Goal: Task Accomplishment & Management: Use online tool/utility

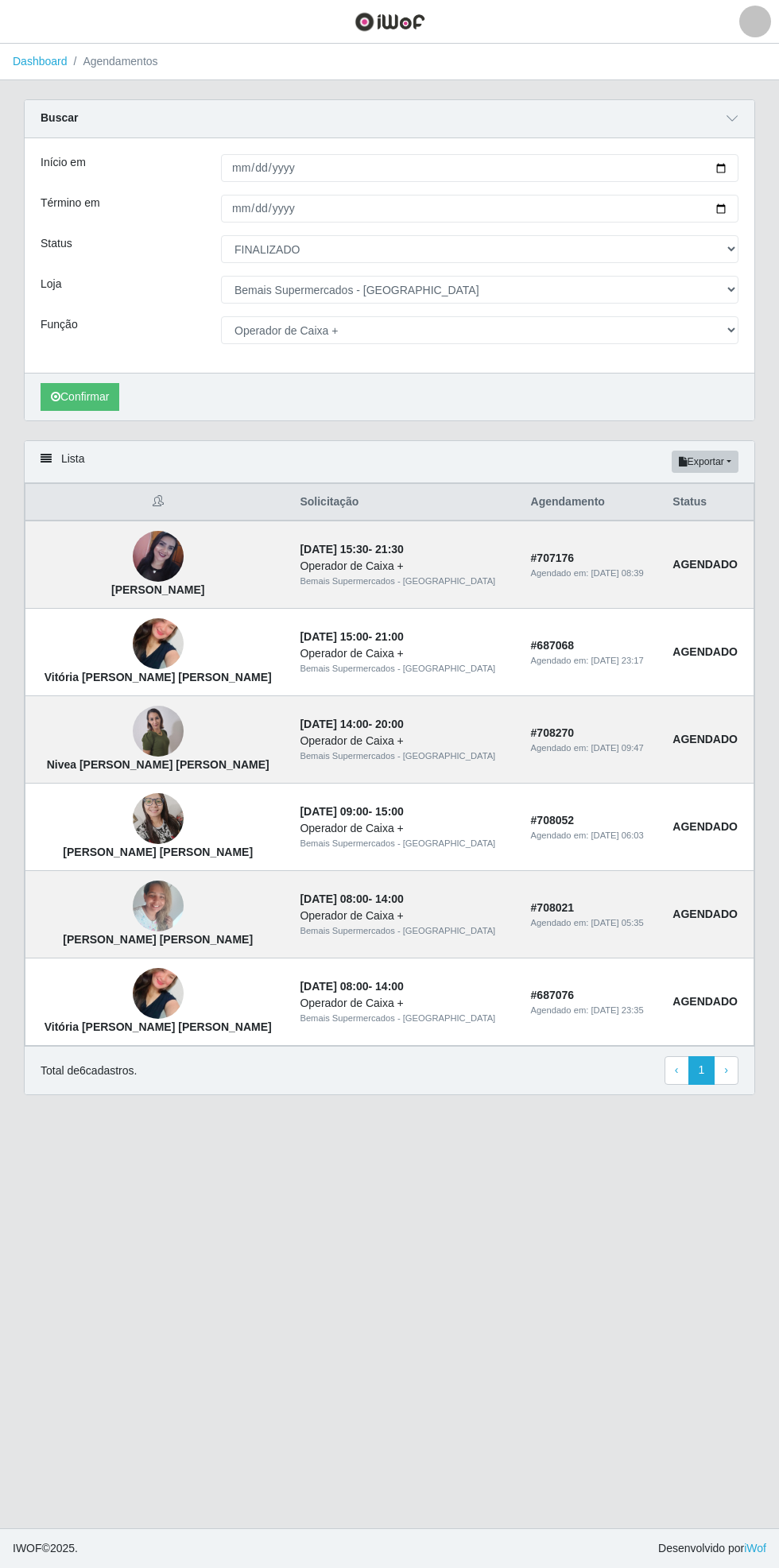
select select "FINALIZADO"
select select "250"
select select "70"
click at [221, 317] on select "[Selecione...] ASG ASG + ASG ++ Auxiliar de Estacionamento Auxiliar de Estacion…" at bounding box center [479, 330] width 517 height 28
click at [77, 395] on button "Confirmar" at bounding box center [79, 397] width 78 height 28
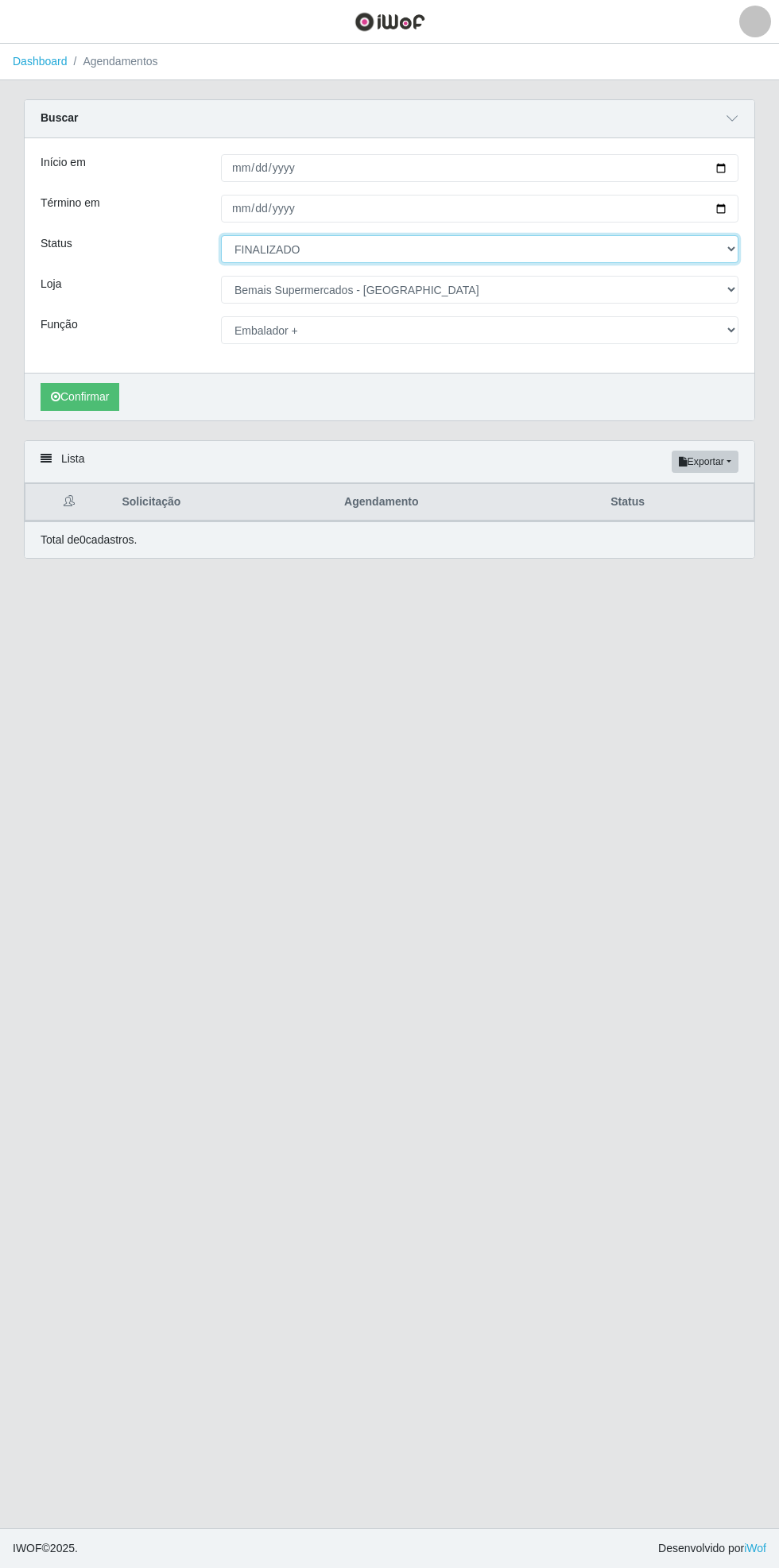
click at [733, 248] on select "[Selecione...] AGENDADO AGUARDANDO LIBERAR EM ANDAMENTO EM REVISÃO FINALIZADO C…" at bounding box center [479, 249] width 517 height 28
select select "AGENDADO"
click at [221, 235] on select "[Selecione...] AGENDADO AGUARDANDO LIBERAR EM ANDAMENTO EM REVISÃO FINALIZADO C…" at bounding box center [479, 249] width 517 height 28
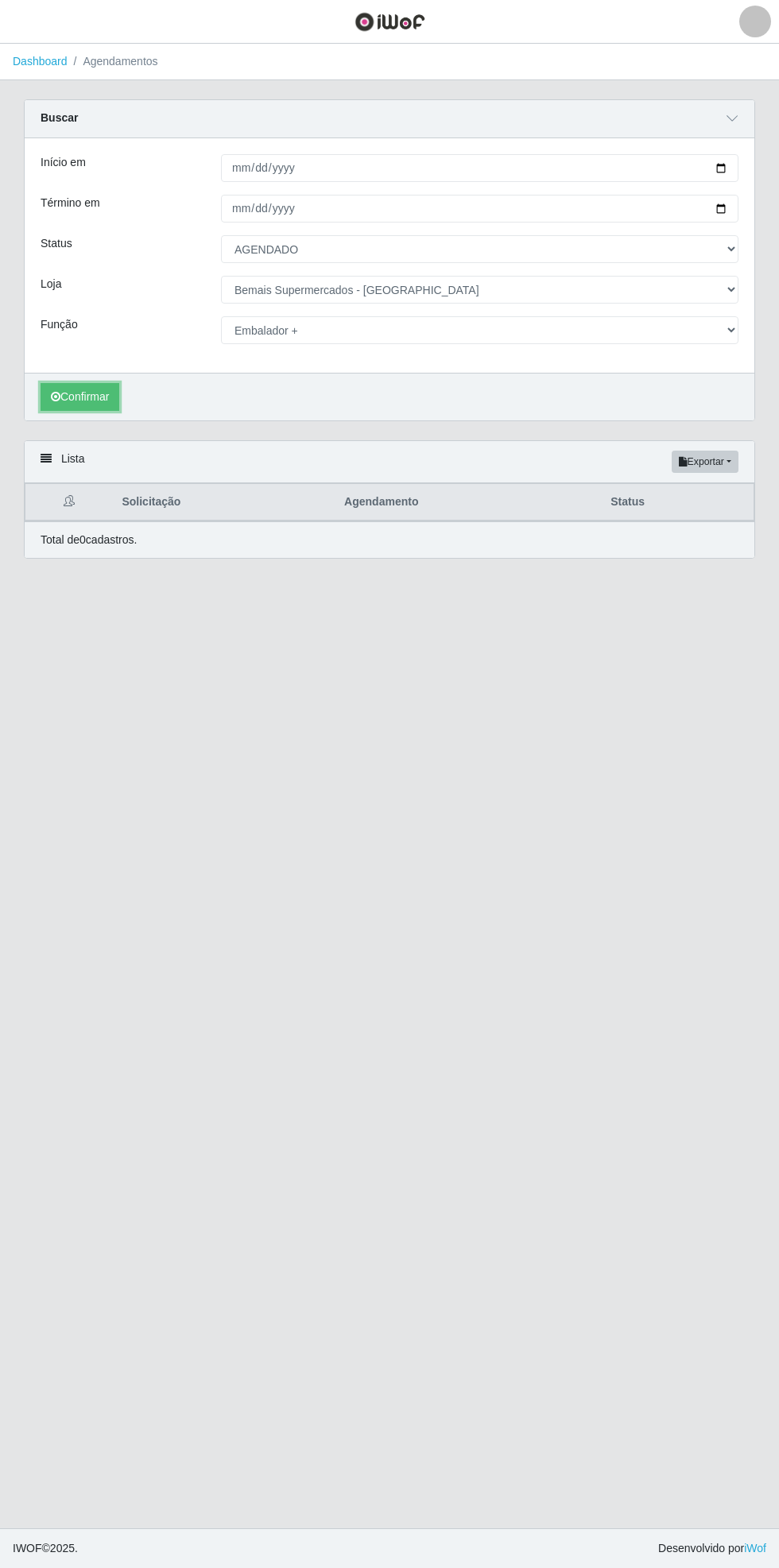
click at [75, 395] on button "Confirmar" at bounding box center [79, 397] width 78 height 28
